Goal: Information Seeking & Learning: Learn about a topic

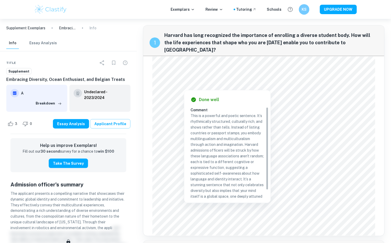
click at [114, 125] on link "Applicant Profile" at bounding box center [110, 123] width 40 height 9
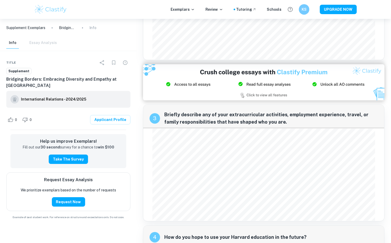
scroll to position [207, 0]
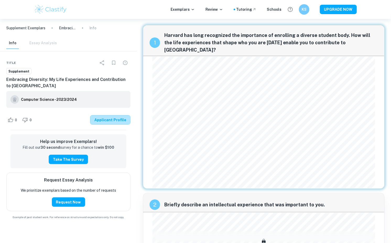
click at [114, 123] on link "Applicant Profile" at bounding box center [110, 119] width 40 height 9
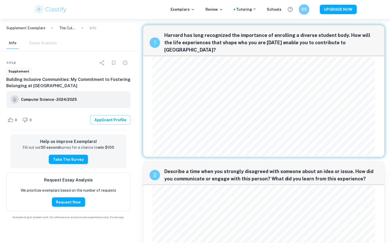
click at [117, 122] on link "Applicant Profile" at bounding box center [110, 119] width 40 height 9
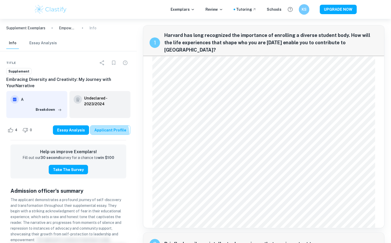
click at [103, 134] on link "Applicant Profile" at bounding box center [110, 129] width 40 height 9
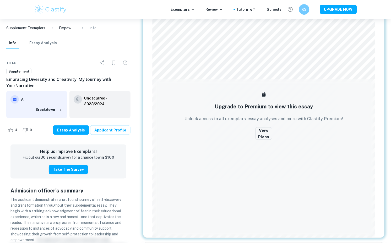
scroll to position [469, 0]
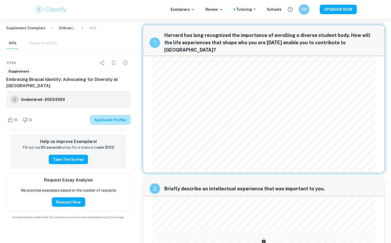
click at [119, 118] on link "Applicant Profile" at bounding box center [110, 119] width 40 height 9
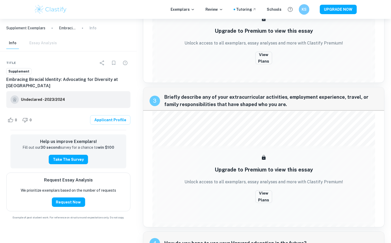
scroll to position [220, 0]
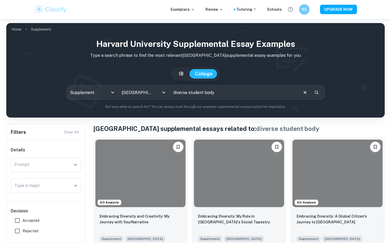
scroll to position [666, 0]
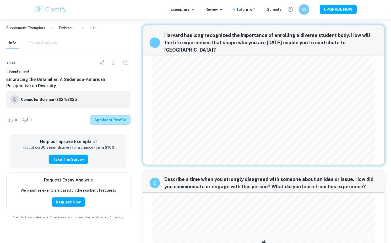
click at [118, 121] on link "Applicant Profile" at bounding box center [110, 119] width 40 height 9
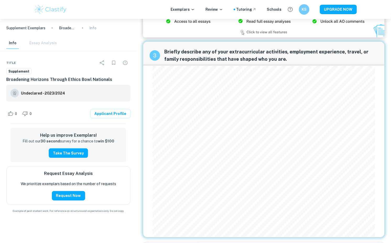
scroll to position [468, 0]
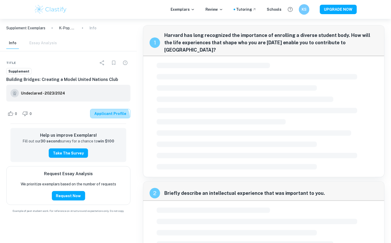
click at [110, 118] on link "Applicant Profile" at bounding box center [110, 113] width 40 height 9
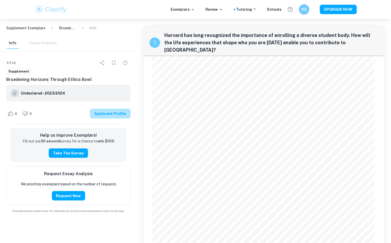
click at [119, 112] on link "Applicant Profile" at bounding box center [110, 113] width 40 height 9
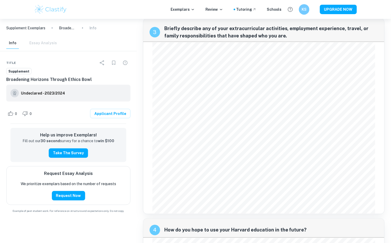
scroll to position [488, 0]
